Goal: Task Accomplishment & Management: Use online tool/utility

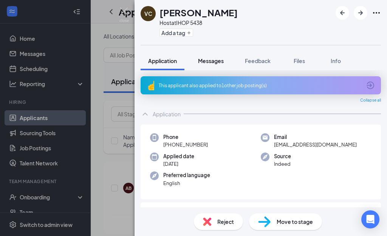
click at [215, 60] on span "Messages" at bounding box center [211, 61] width 26 height 7
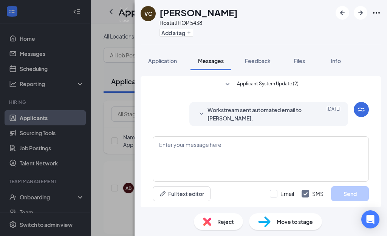
scroll to position [235, 0]
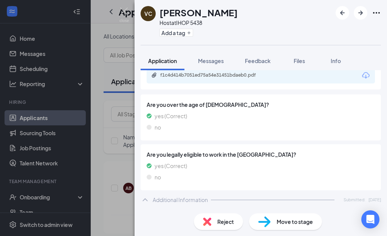
scroll to position [114, 0]
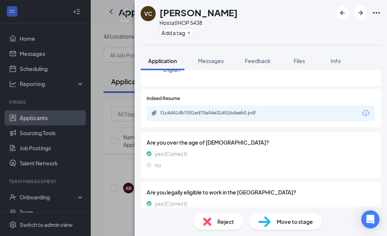
click at [207, 117] on div "f1c4d414b7051ed75a54e31451bdaeb0.pdf" at bounding box center [261, 114] width 229 height 16
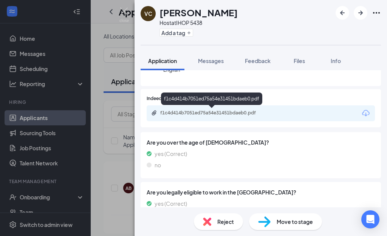
click at [205, 111] on div "f1c4d414b7051ed75a54e31451bdaeb0.pdf" at bounding box center [213, 113] width 106 height 6
